Goal: Task Accomplishment & Management: Complete application form

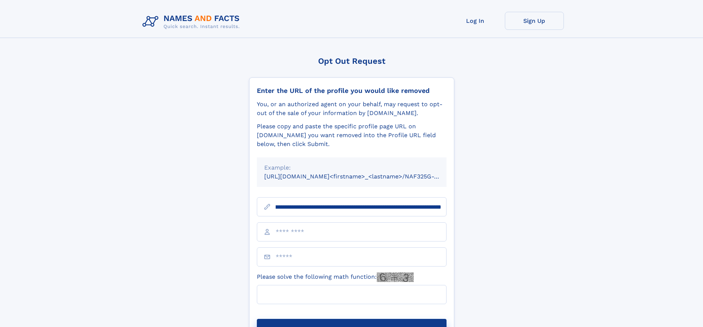
scroll to position [0, 99]
type input "**********"
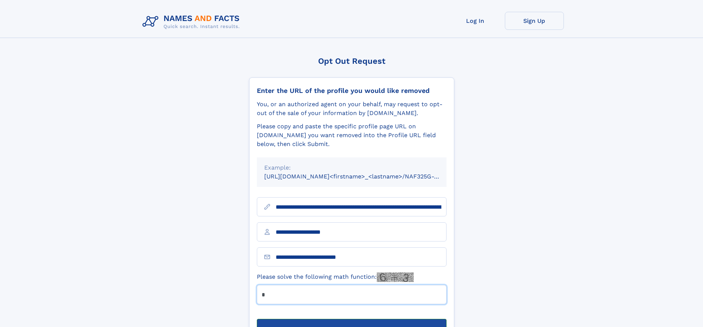
type input "*"
click at [351, 319] on button "Submit Opt Out Request" at bounding box center [352, 331] width 190 height 24
